Goal: Task Accomplishment & Management: Complete application form

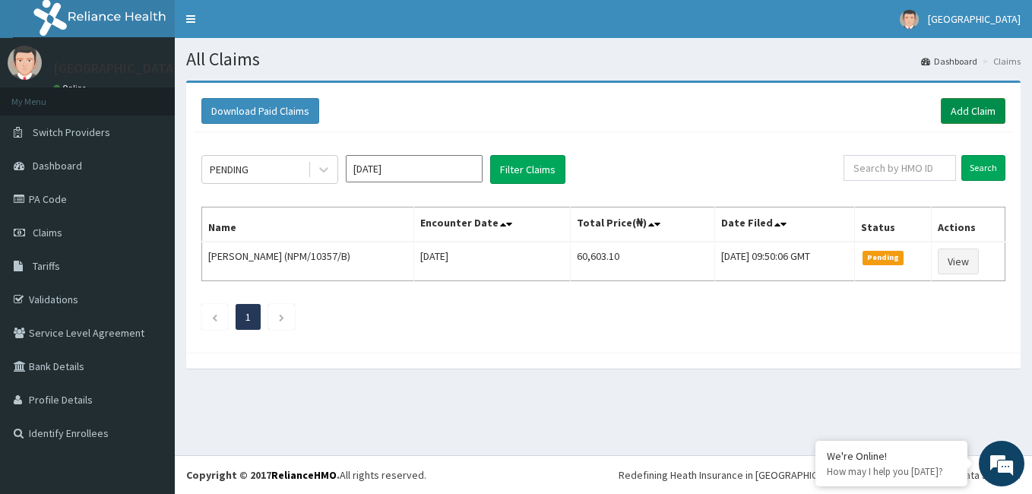
click at [970, 105] on link "Add Claim" at bounding box center [972, 111] width 65 height 26
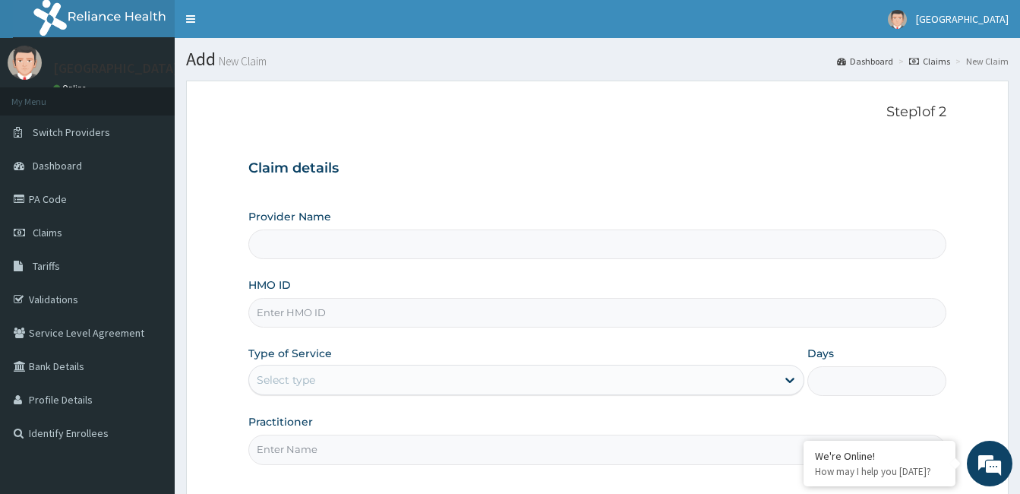
click at [322, 327] on input "HMO ID" at bounding box center [597, 313] width 698 height 30
type input "[GEOGRAPHIC_DATA]"
paste input "GBI/10366/A"
type input "GBI/10366/A"
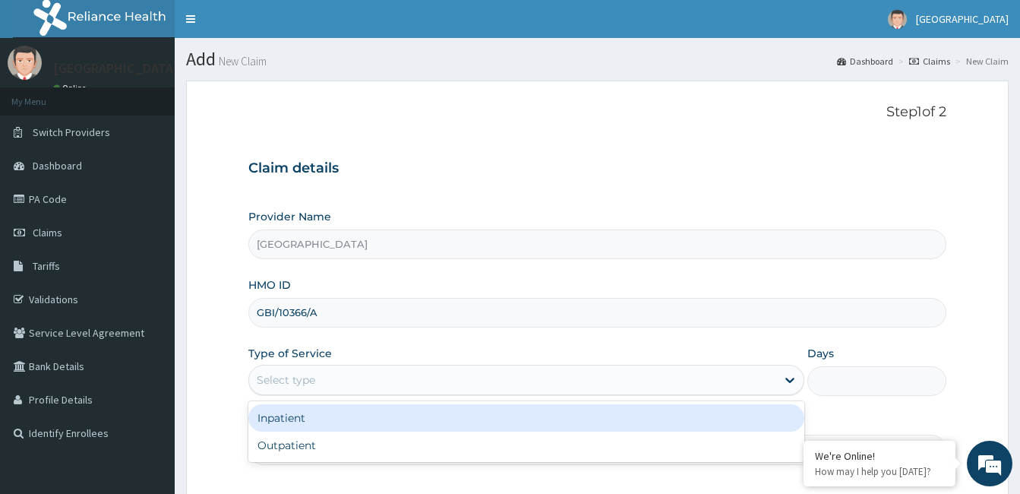
click at [376, 376] on div "Select type" at bounding box center [512, 380] width 527 height 24
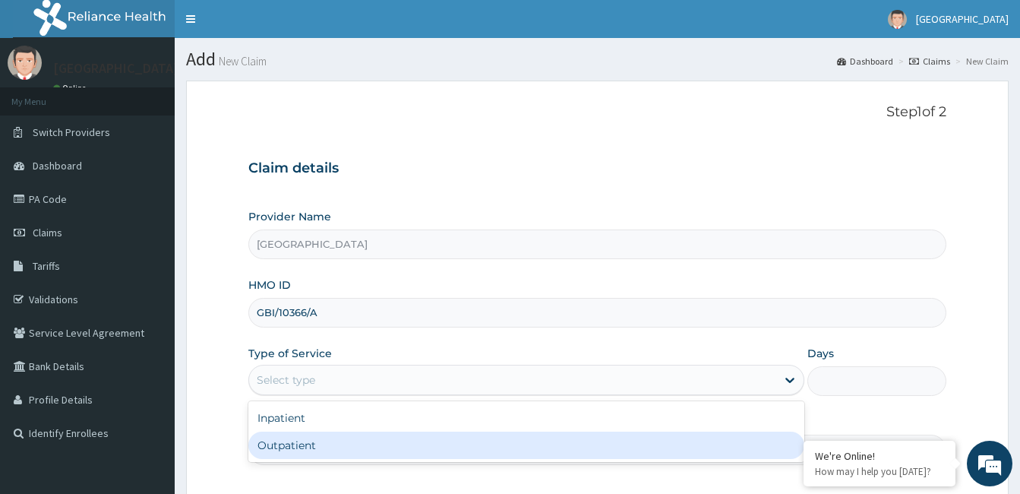
click at [352, 441] on div "Outpatient" at bounding box center [526, 444] width 556 height 27
type input "1"
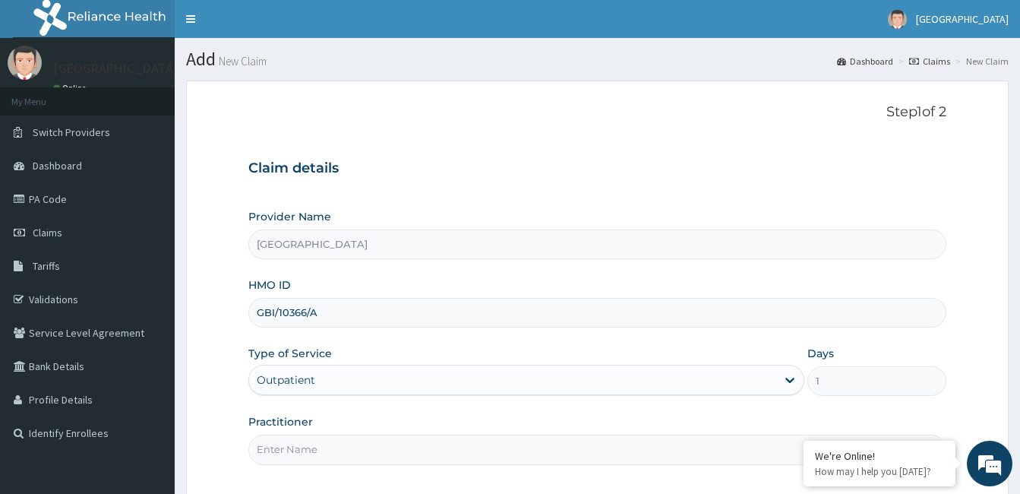
scroll to position [118, 0]
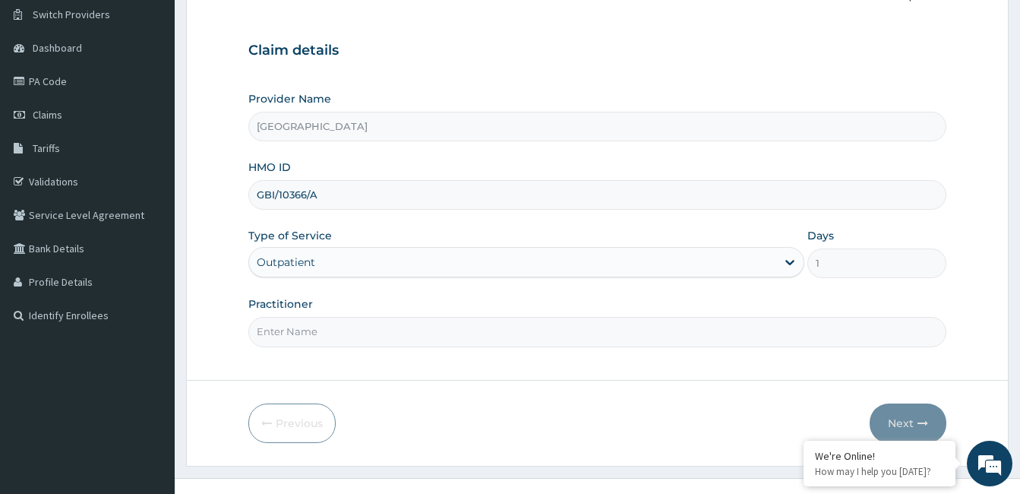
click at [586, 335] on input "Practitioner" at bounding box center [597, 332] width 698 height 30
type input "Dr. Bappa Aliyu"
click at [907, 422] on button "Next" at bounding box center [908, 423] width 77 height 40
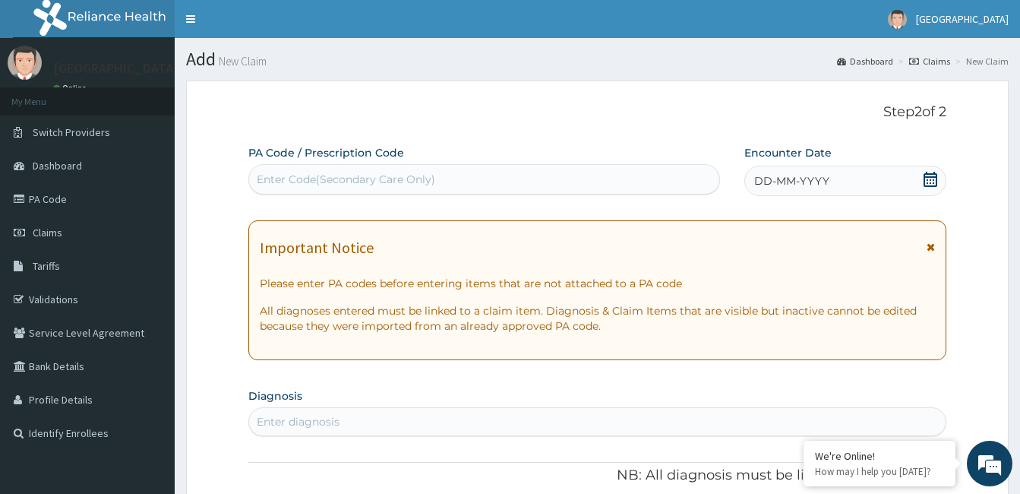
scroll to position [0, 0]
click at [338, 180] on div "Enter Code(Secondary Care Only)" at bounding box center [346, 179] width 179 height 15
paste input "PA/BF2FF5"
type input "PA/BF2FF5"
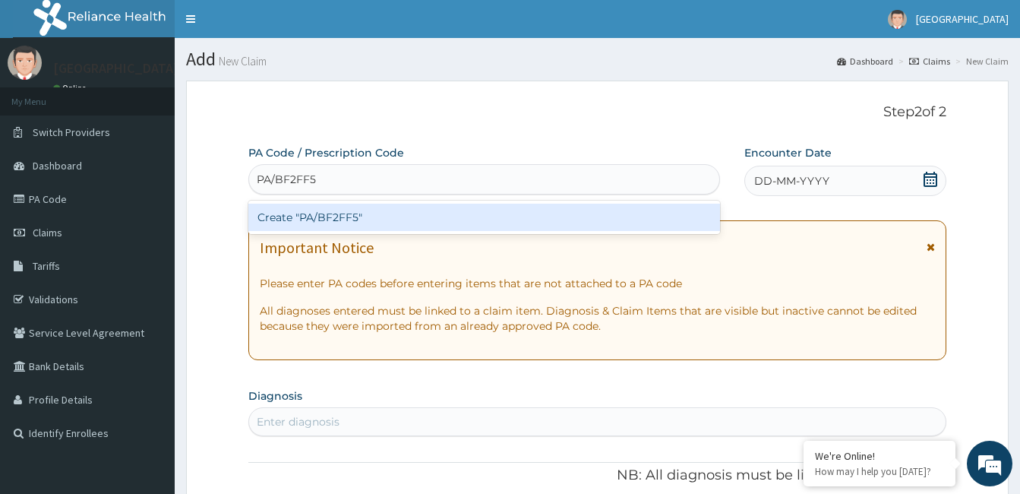
click at [321, 213] on div "Create "PA/BF2FF5"" at bounding box center [484, 217] width 472 height 27
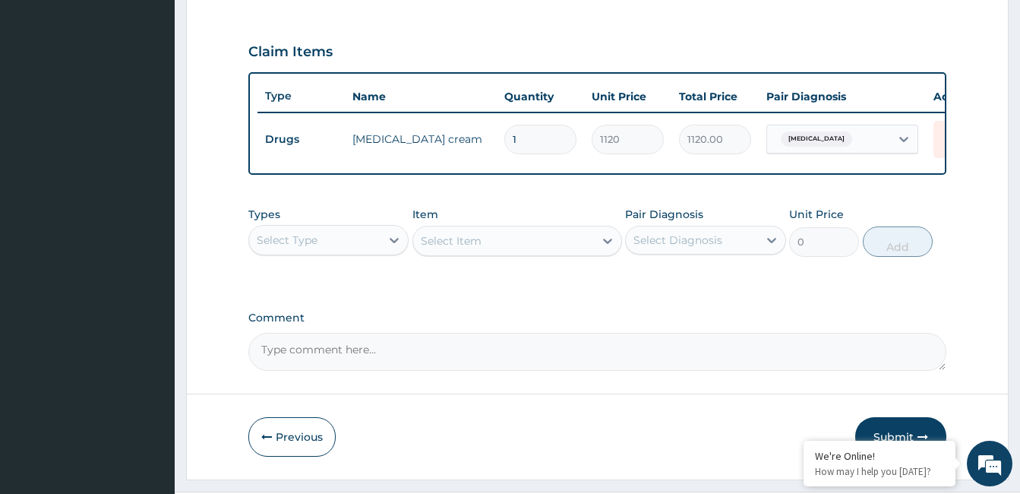
scroll to position [486, 0]
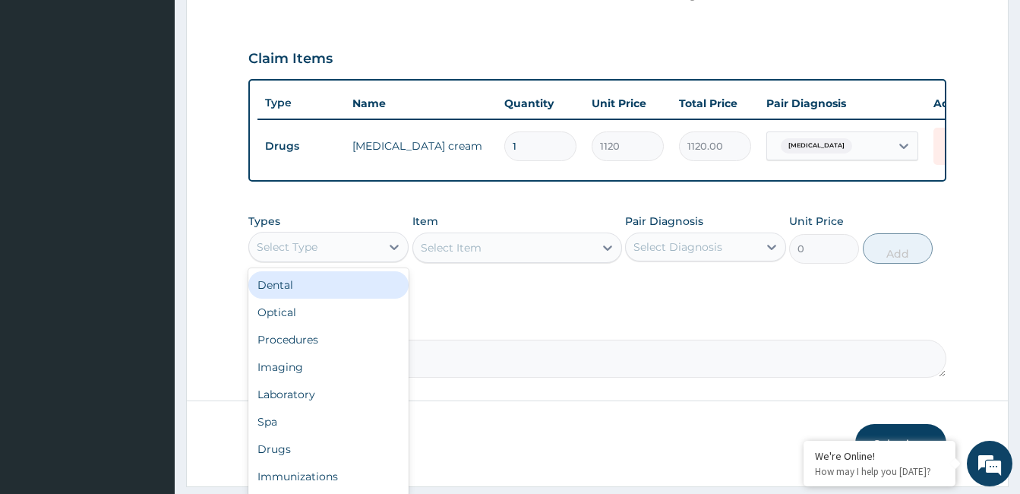
click at [338, 252] on div "Select Type" at bounding box center [314, 247] width 131 height 24
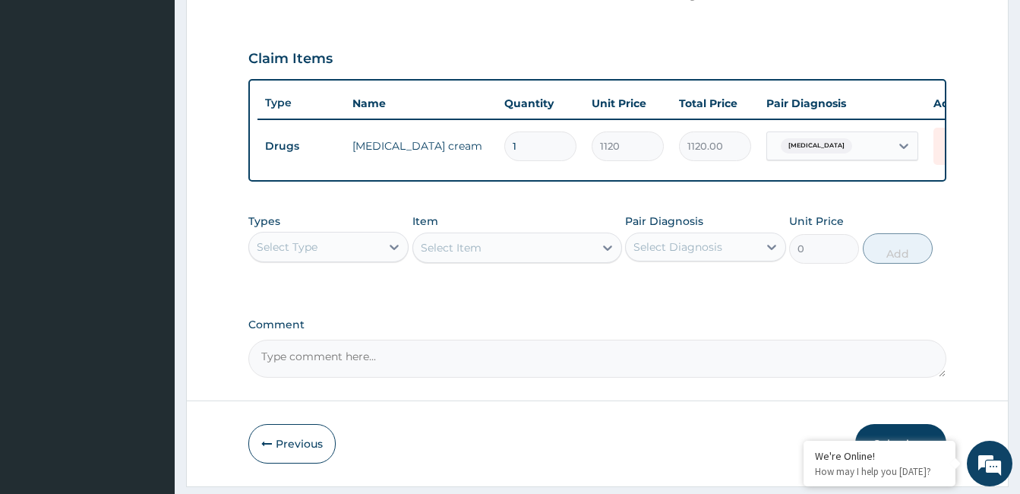
click at [682, 196] on div "PA Code / Prescription Code PA/BF2FF5 Encounter Date [DATE] Important Notice Pl…" at bounding box center [597, 18] width 698 height 719
click at [569, 263] on div "Select Item" at bounding box center [518, 247] width 210 height 30
click at [570, 239] on div "Item Select Item" at bounding box center [518, 238] width 210 height 50
click at [568, 258] on div "Select Item" at bounding box center [518, 247] width 210 height 30
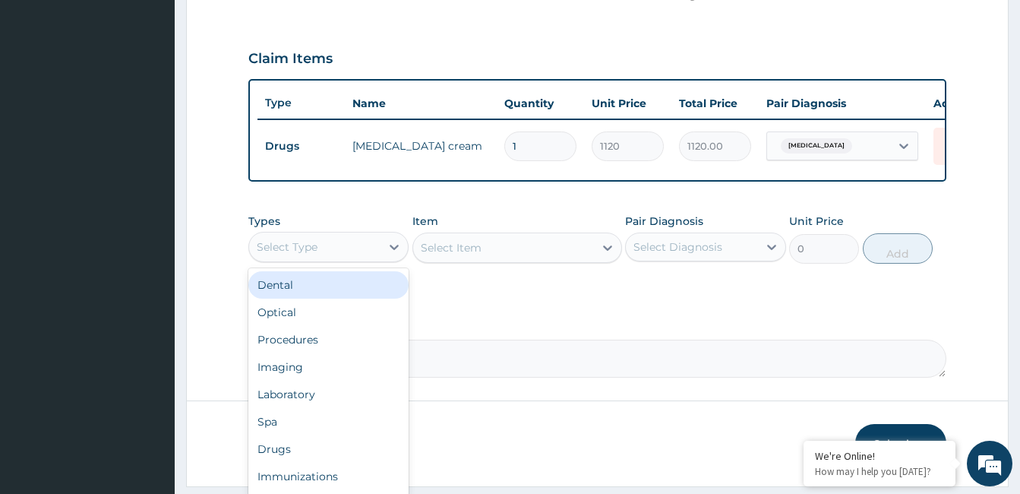
click at [302, 254] on div "Select Type" at bounding box center [287, 246] width 61 height 15
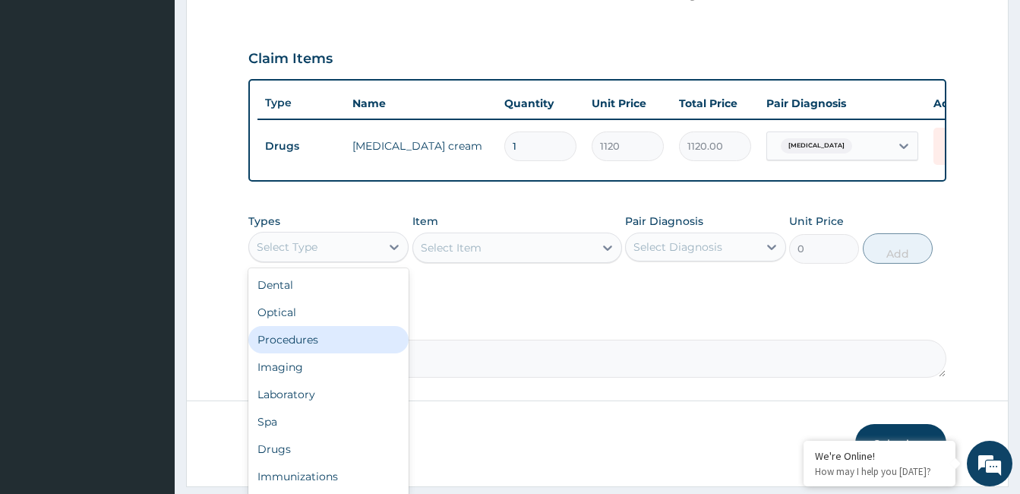
click at [302, 345] on div "Procedures" at bounding box center [328, 339] width 160 height 27
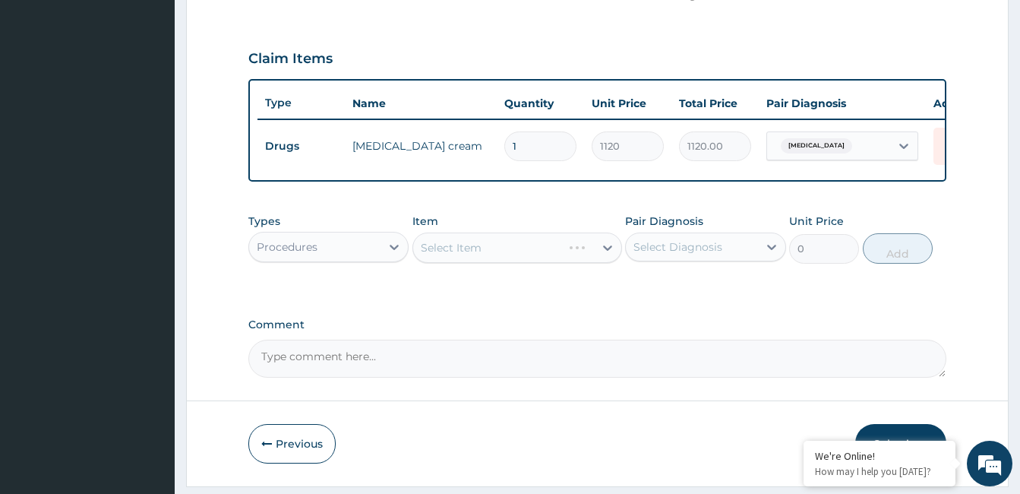
click at [548, 264] on div "Item Select Item" at bounding box center [518, 238] width 210 height 50
click at [551, 261] on div "Select Item" at bounding box center [518, 247] width 210 height 30
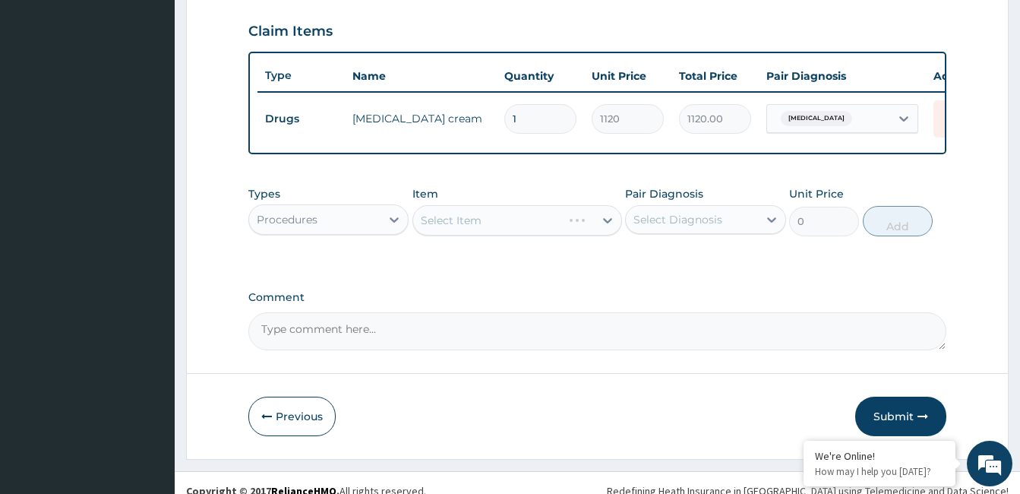
scroll to position [515, 0]
click at [567, 226] on div "Select Item" at bounding box center [518, 219] width 210 height 30
click at [574, 234] on div "Select Item" at bounding box center [518, 219] width 210 height 30
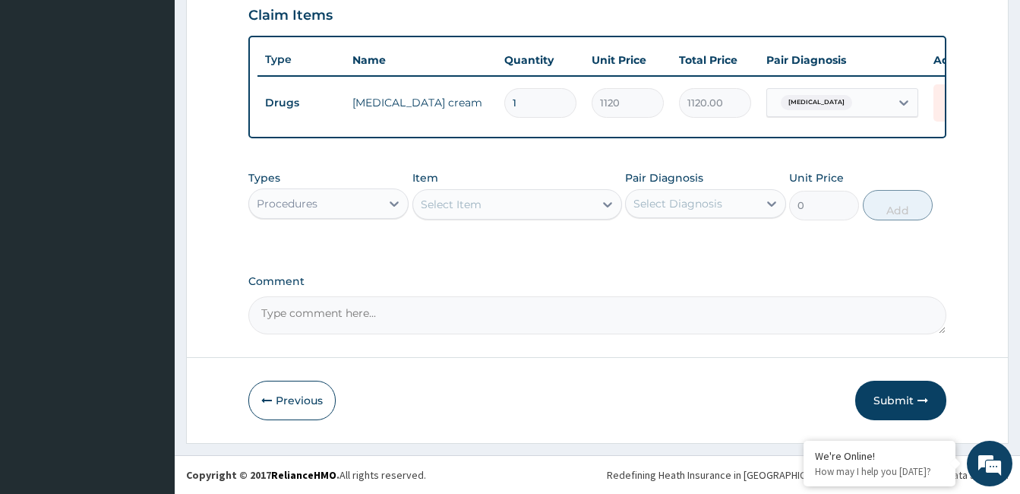
scroll to position [530, 0]
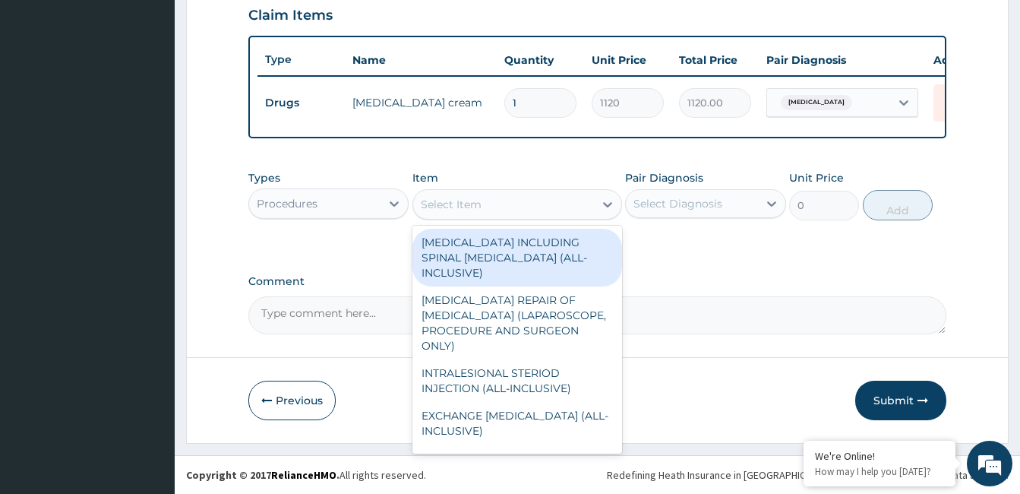
click at [546, 213] on div "Select Item" at bounding box center [503, 204] width 181 height 24
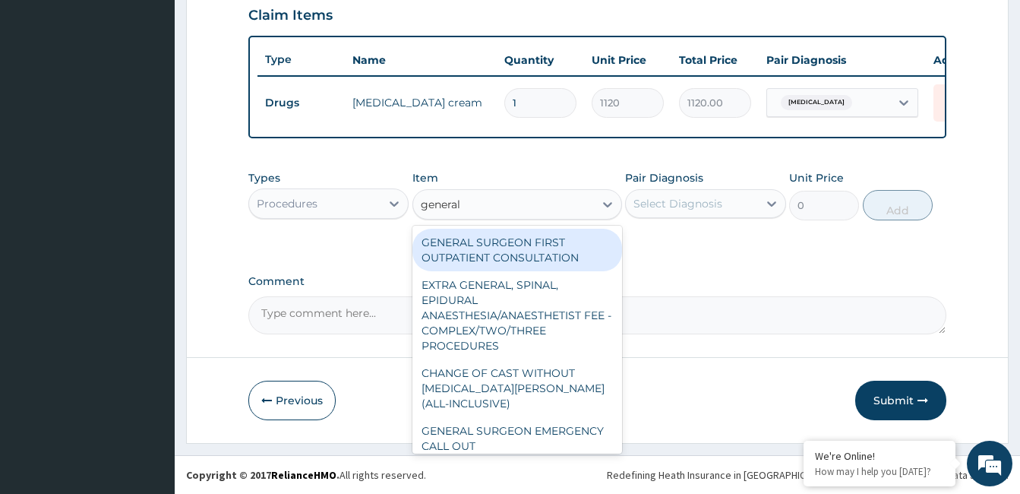
type input "general p"
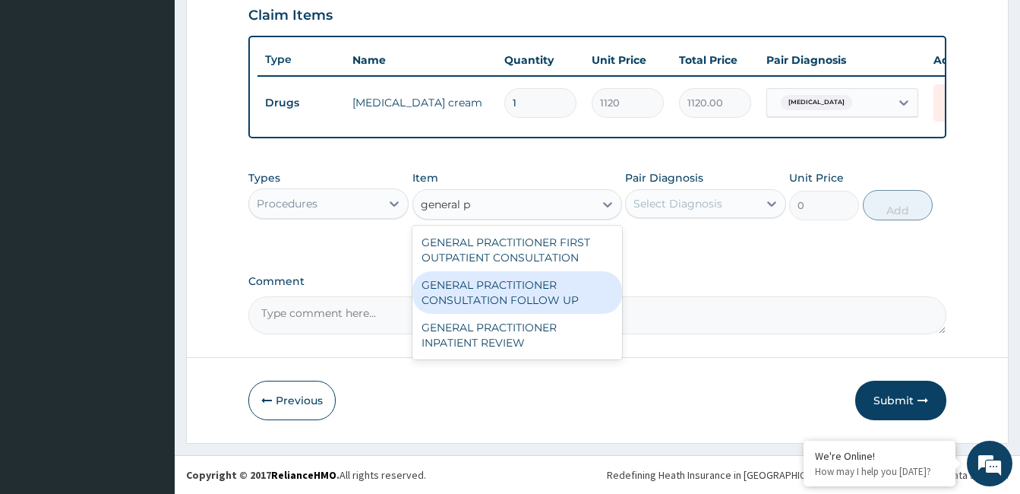
click at [540, 292] on div "GENERAL PRACTITIONER CONSULTATION FOLLOW UP" at bounding box center [518, 292] width 210 height 43
type input "1875"
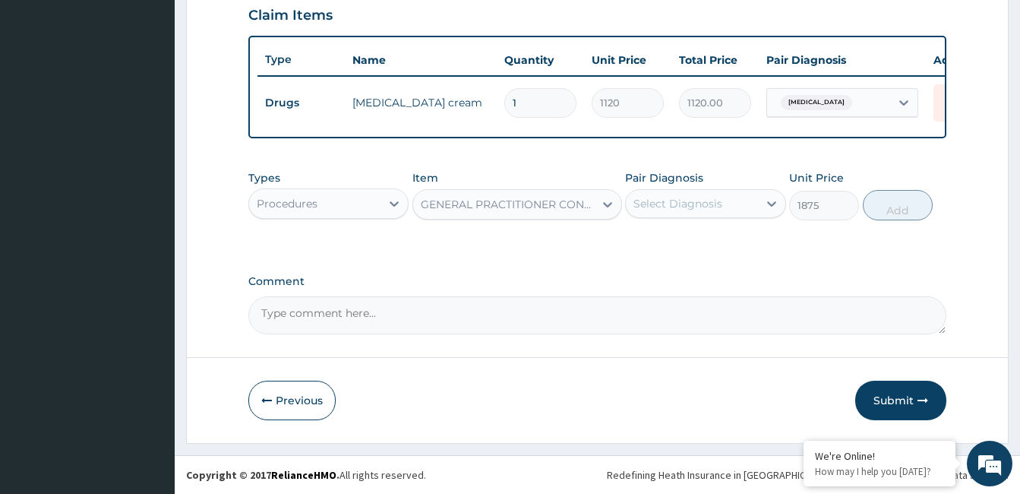
click at [716, 216] on div "Select Diagnosis" at bounding box center [691, 203] width 131 height 24
click at [706, 241] on div "[MEDICAL_DATA]" at bounding box center [705, 242] width 160 height 31
checkbox input "true"
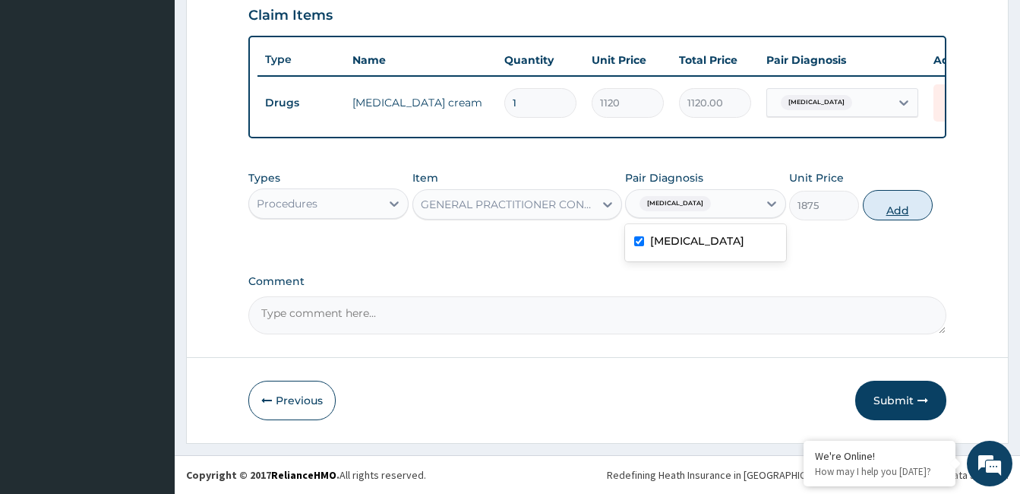
click at [911, 218] on button "Add" at bounding box center [898, 205] width 70 height 30
type input "0"
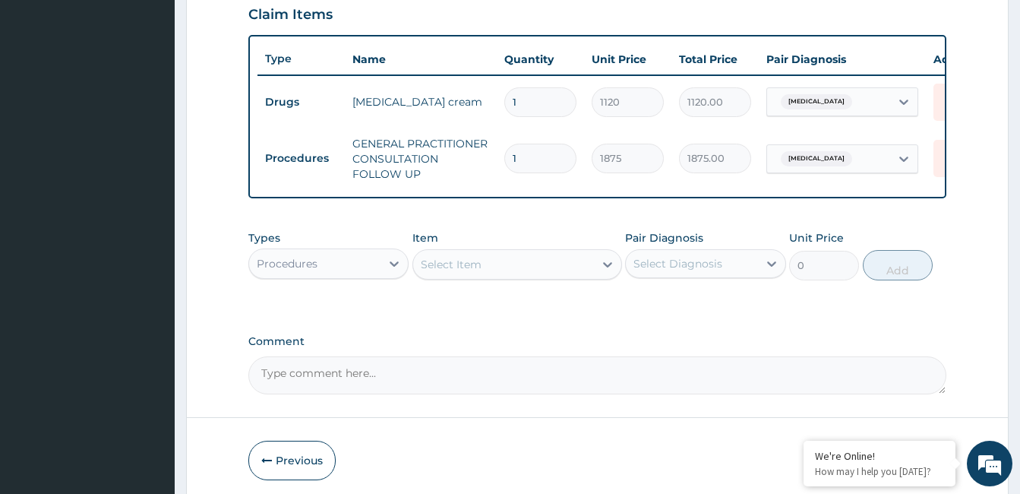
scroll to position [602, 0]
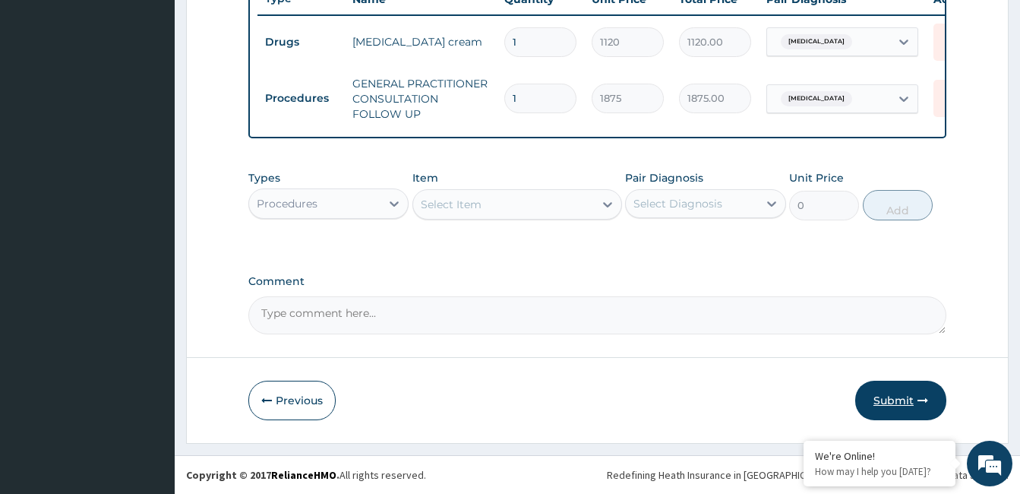
click at [879, 403] on button "Submit" at bounding box center [900, 401] width 91 height 40
